Goal: Check status: Check status

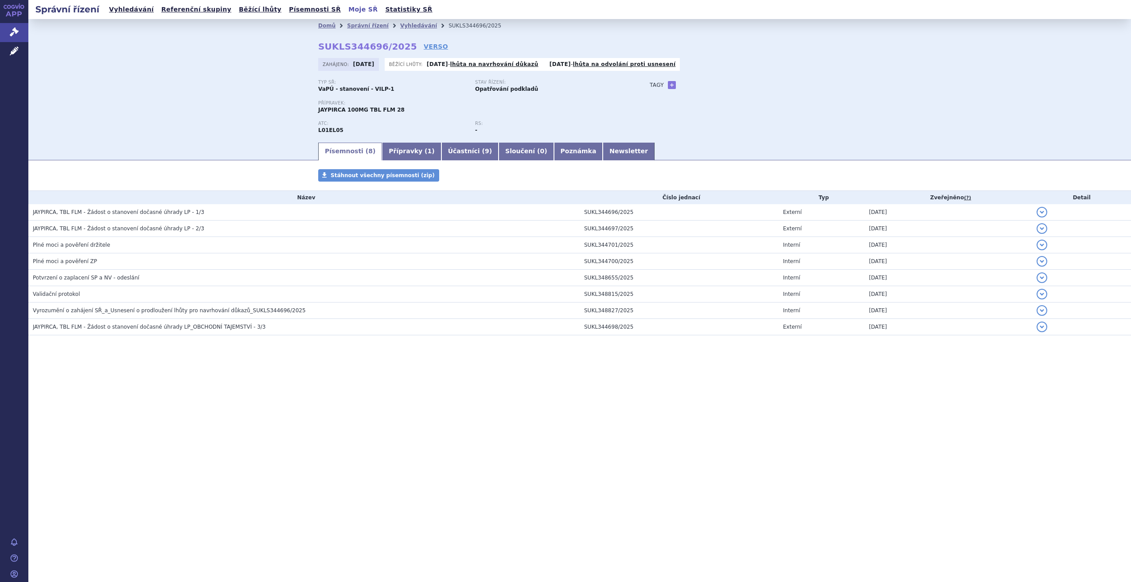
click at [346, 9] on link "Moje SŘ" at bounding box center [363, 10] width 35 height 12
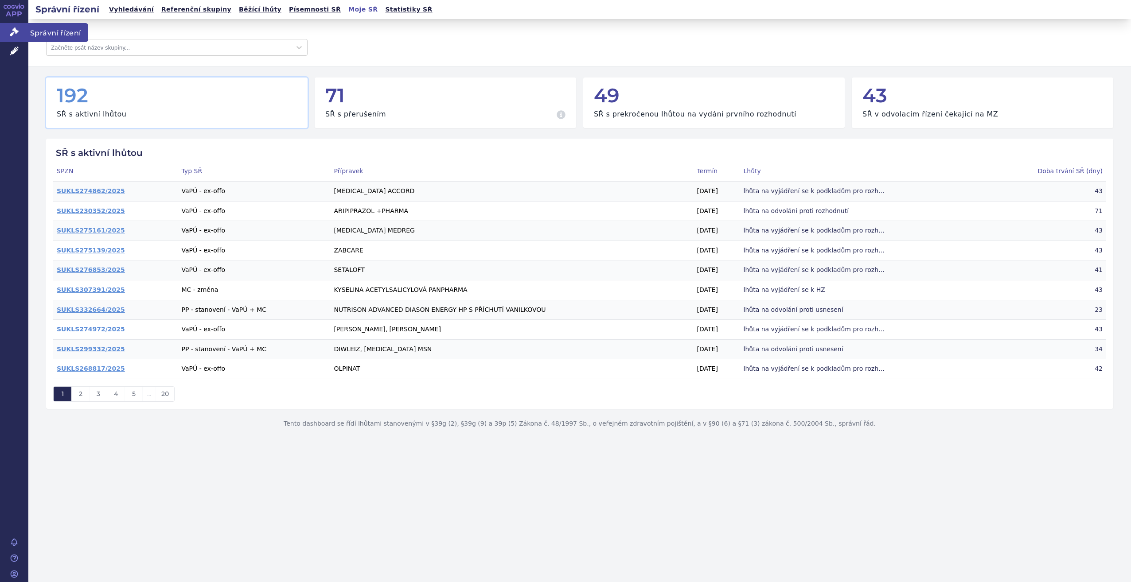
click at [12, 31] on icon at bounding box center [14, 31] width 9 height 9
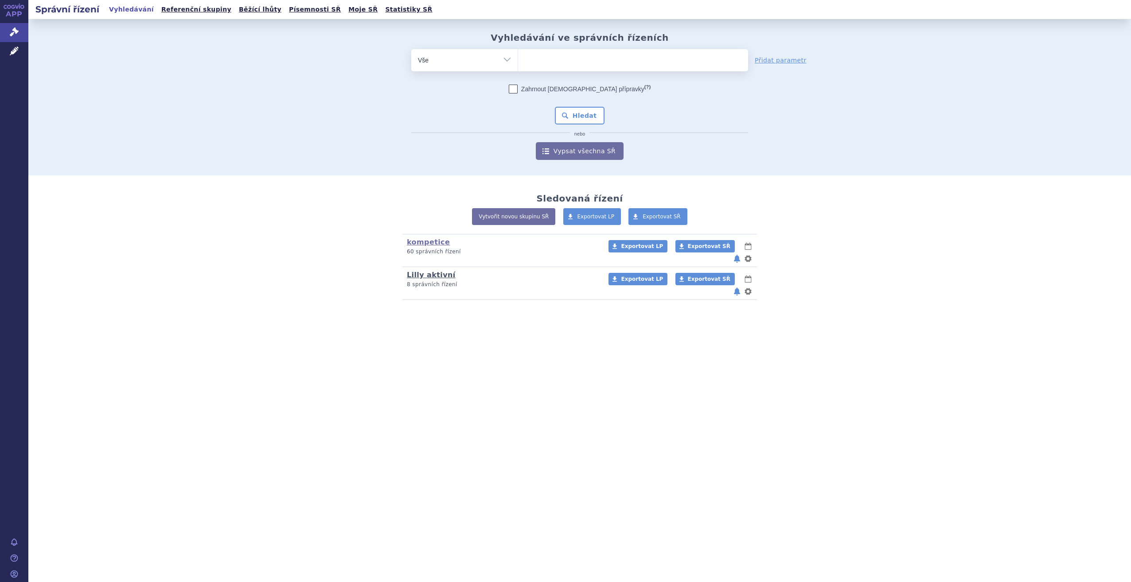
click at [427, 271] on link "Lilly aktivní" at bounding box center [431, 275] width 49 height 8
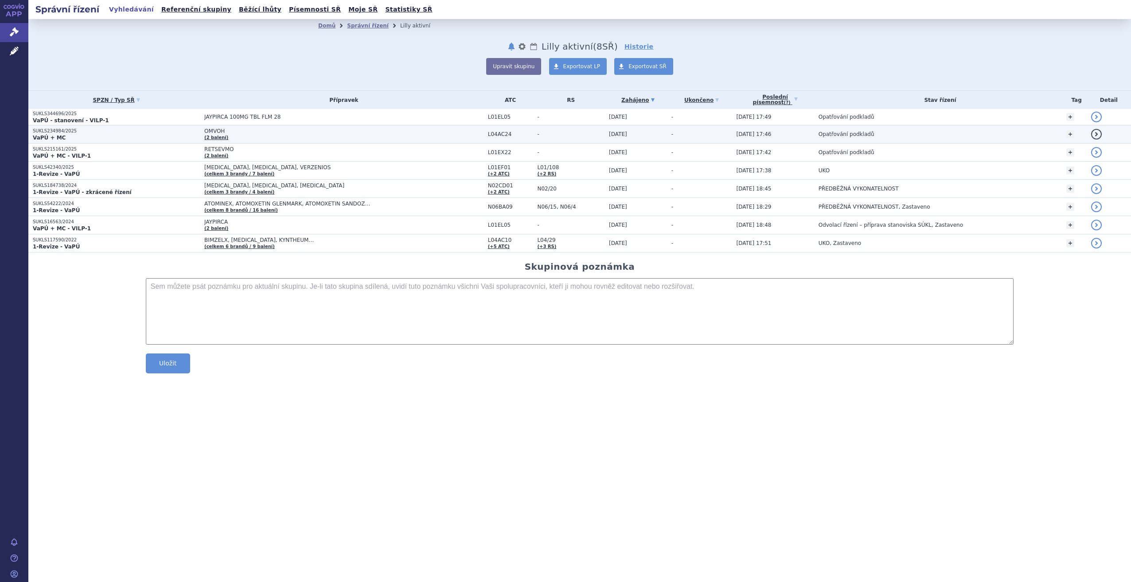
click at [81, 133] on p "SUKLS234984/2025" at bounding box center [116, 131] width 167 height 6
